Goal: Task Accomplishment & Management: Use online tool/utility

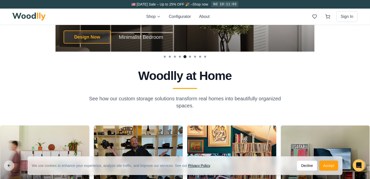
scroll to position [983, 0]
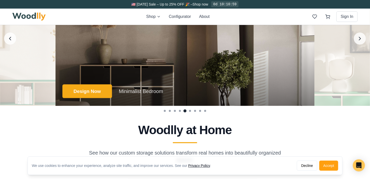
click at [97, 89] on button "Design Now" at bounding box center [86, 91] width 49 height 14
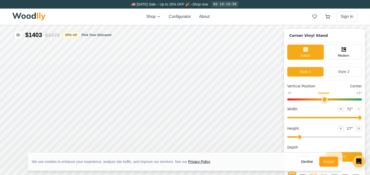
type input "72"
type input "2"
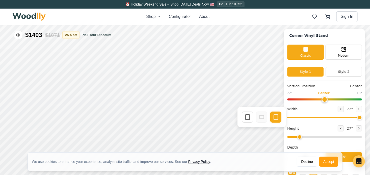
click at [298, 107] on span "Width" at bounding box center [292, 109] width 10 height 5
type input "-5"
click at [295, 98] on input "range" at bounding box center [324, 99] width 75 height 2
